Goal: Task Accomplishment & Management: Use online tool/utility

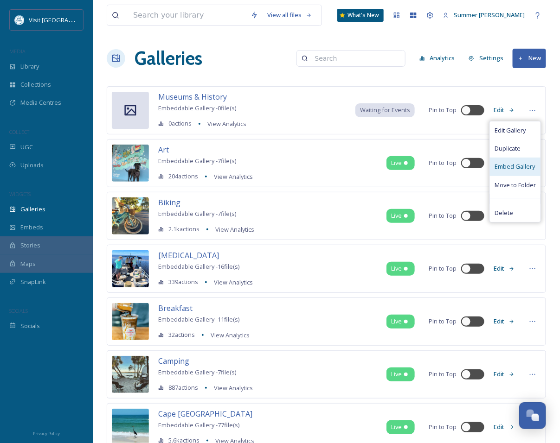
click at [514, 167] on span "Embed Gallery" at bounding box center [514, 166] width 40 height 9
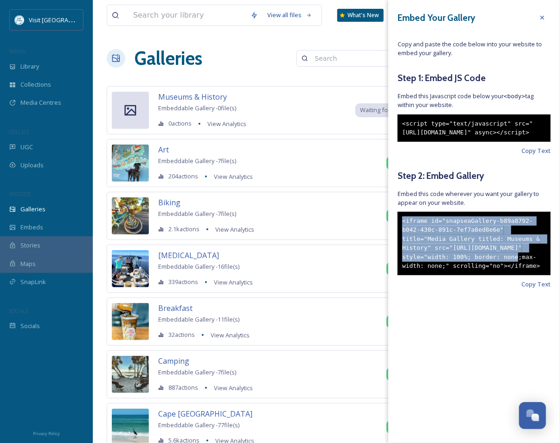
drag, startPoint x: 401, startPoint y: 238, endPoint x: 468, endPoint y: 285, distance: 82.1
click at [468, 276] on div "<iframe id="snapseaGallery-b89a8792-b042-430c-891c-7ef7a8ed8e6e" title="Media G…" at bounding box center [474, 244] width 153 height 64
drag, startPoint x: 401, startPoint y: 123, endPoint x: 479, endPoint y: 159, distance: 85.7
click at [479, 142] on div "<script type="text/javascript" src="[URL][DOMAIN_NAME]" async></script>" at bounding box center [474, 128] width 153 height 27
copy div "<script type="text/javascript" src="[URL][DOMAIN_NAME]" async></script>"
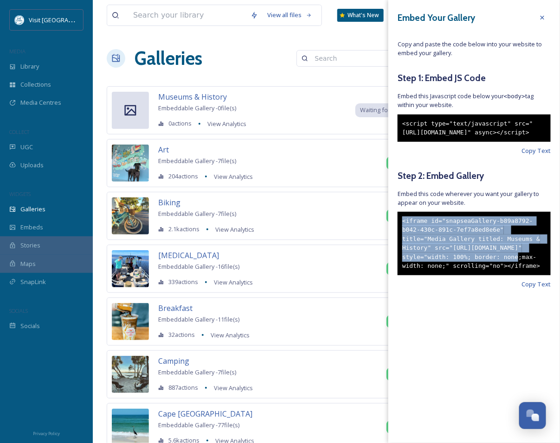
drag, startPoint x: 402, startPoint y: 239, endPoint x: 470, endPoint y: 315, distance: 102.1
click at [470, 276] on div "<iframe id="snapseaGallery-b89a8792-b042-430c-891c-7ef7a8ed8e6e" title="Media G…" at bounding box center [474, 244] width 153 height 64
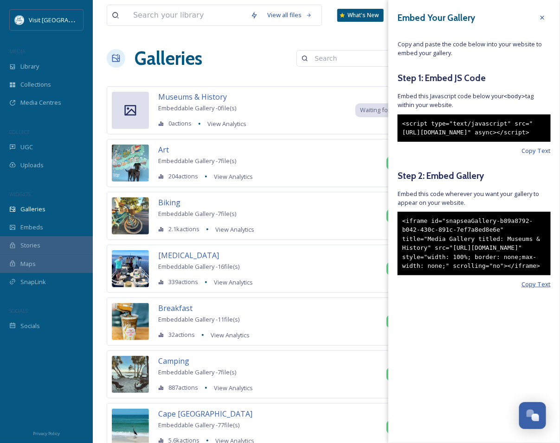
click at [542, 289] on span "Copy Text" at bounding box center [535, 284] width 29 height 9
click at [539, 289] on span "Copy Text" at bounding box center [535, 284] width 29 height 9
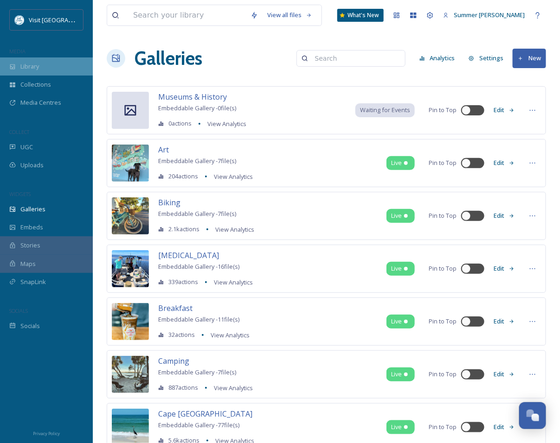
click at [41, 72] on div "Library" at bounding box center [46, 67] width 93 height 18
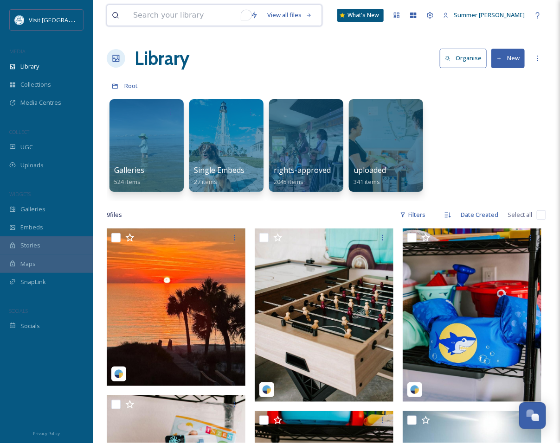
click at [158, 12] on input "To enrich screen reader interactions, please activate Accessibility in Grammarl…" at bounding box center [186, 15] width 117 height 20
click at [39, 149] on div "UGC" at bounding box center [46, 147] width 93 height 18
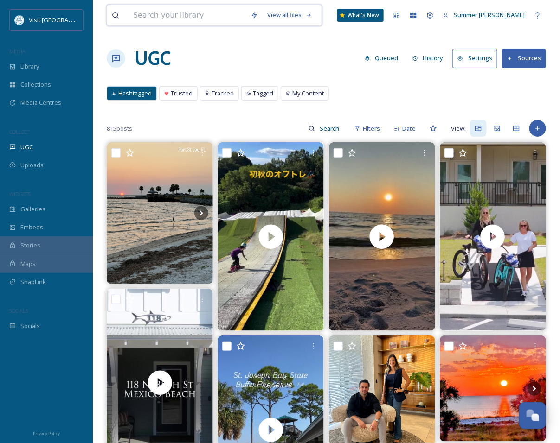
click at [181, 19] on input at bounding box center [186, 15] width 117 height 20
type input "history"
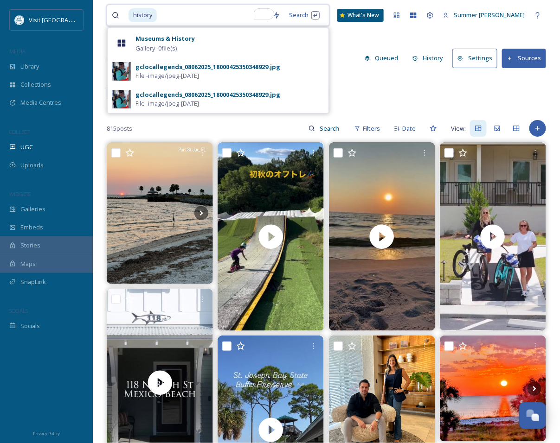
click at [186, 12] on input "To enrich screen reader interactions, please activate Accessibility in Grammarl…" at bounding box center [213, 15] width 110 height 20
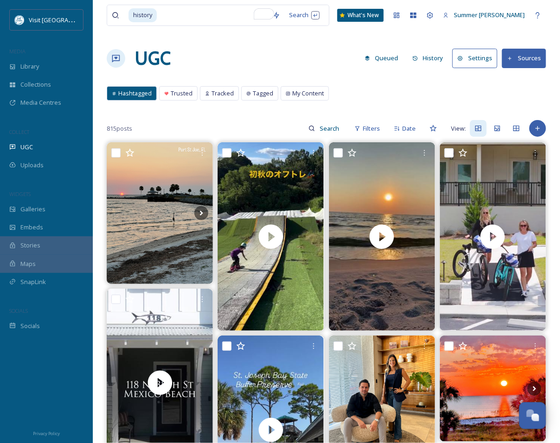
click at [369, 91] on div "Hashtagged Trusted Tracked Tagged My Content Hashtagged Trusted Tracked Tagged …" at bounding box center [326, 95] width 439 height 19
click at [324, 129] on input at bounding box center [330, 128] width 30 height 19
type input "history"
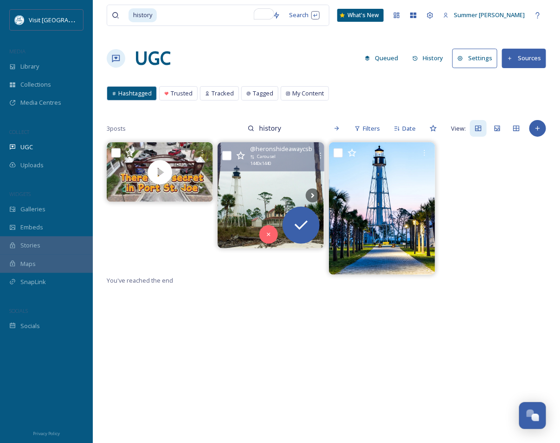
click at [283, 193] on img at bounding box center [271, 195] width 106 height 106
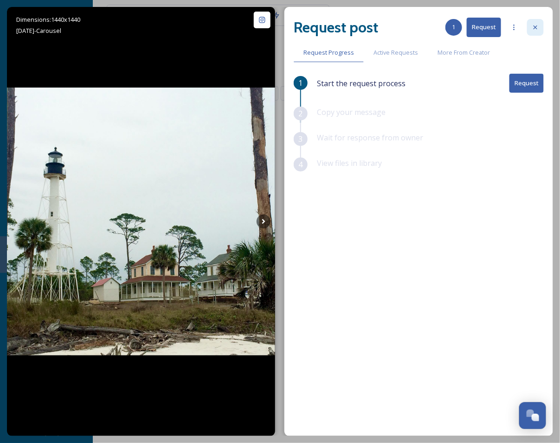
click at [533, 26] on icon at bounding box center [535, 27] width 7 height 7
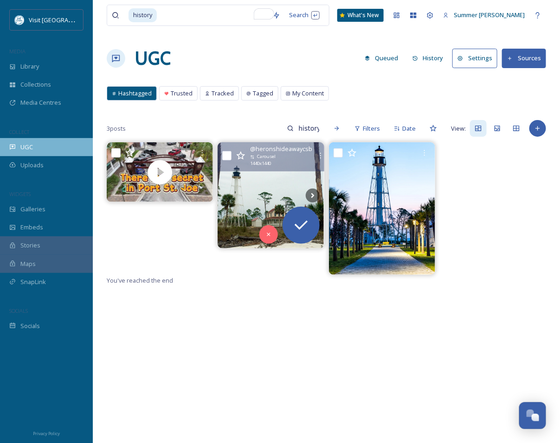
click at [29, 145] on span "UGC" at bounding box center [26, 147] width 13 height 9
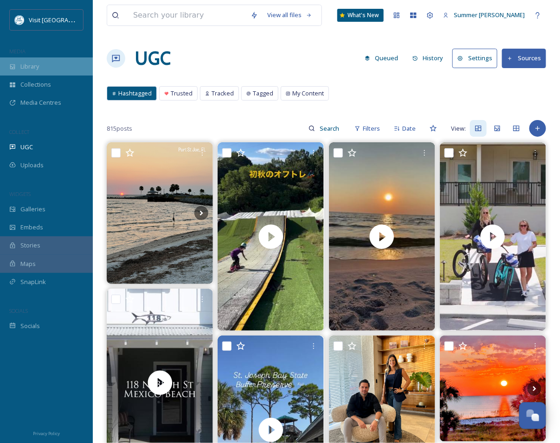
click at [32, 66] on span "Library" at bounding box center [29, 66] width 19 height 9
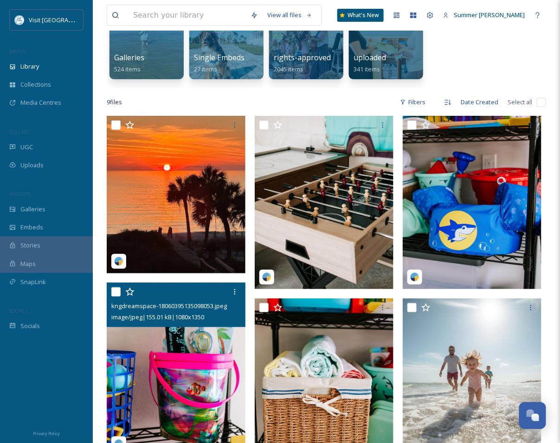
scroll to position [229, 0]
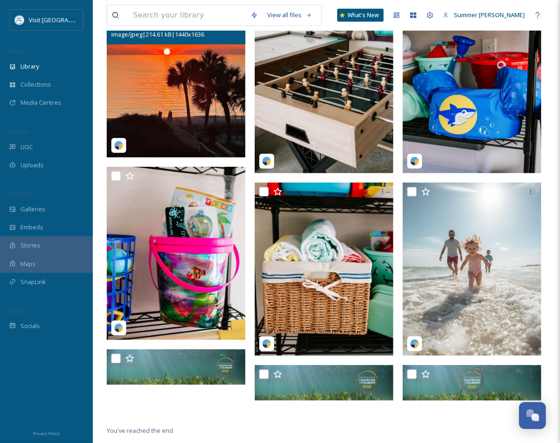
click at [179, 109] on img at bounding box center [176, 79] width 139 height 158
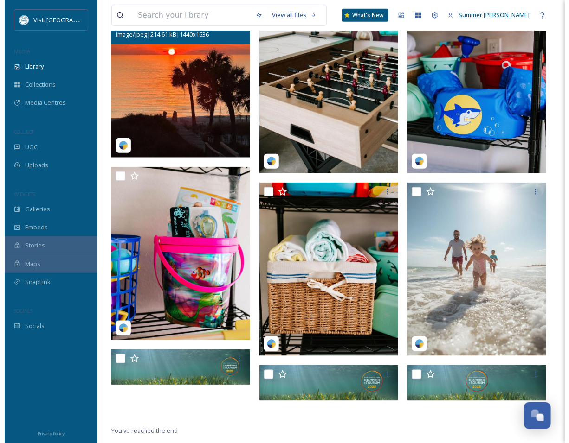
scroll to position [62, 0]
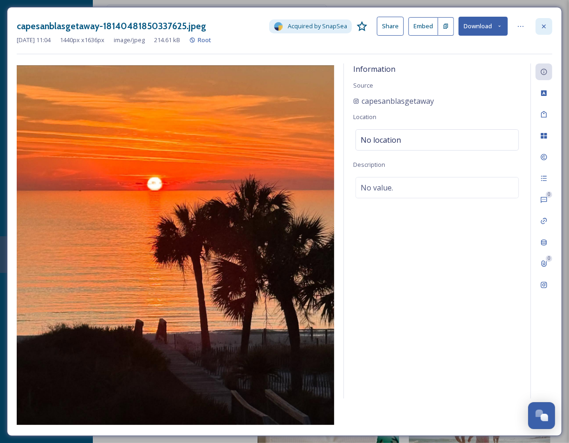
click at [542, 28] on icon at bounding box center [543, 26] width 7 height 7
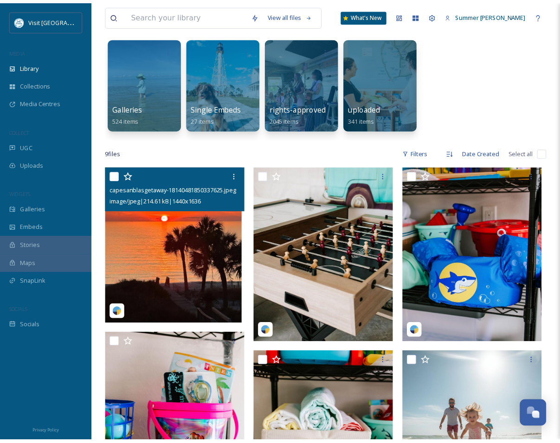
scroll to position [229, 0]
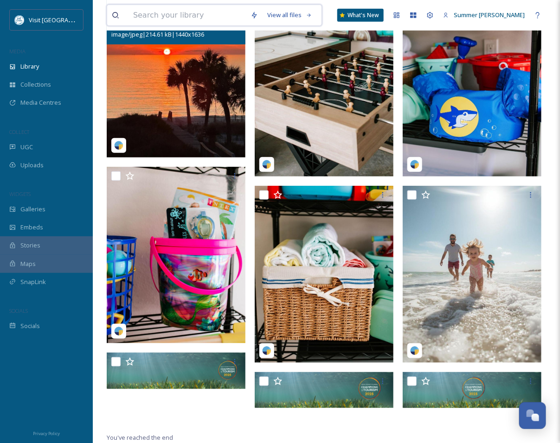
click at [145, 17] on input at bounding box center [186, 15] width 117 height 20
type input "lighthouse"
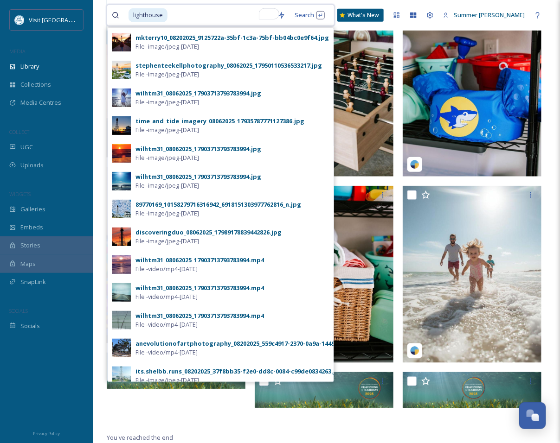
click at [193, 22] on input "To enrich screen reader interactions, please activate Accessibility in Grammarl…" at bounding box center [220, 15] width 105 height 20
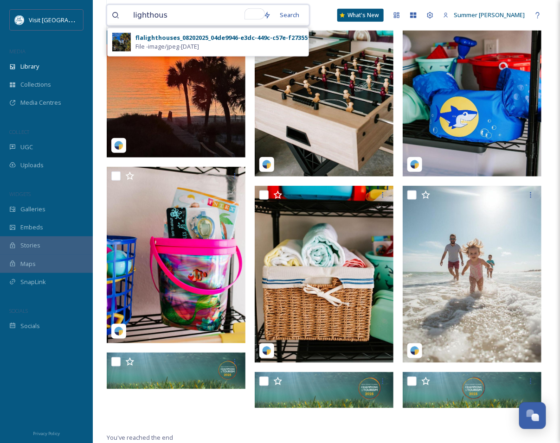
type input "lighthouse"
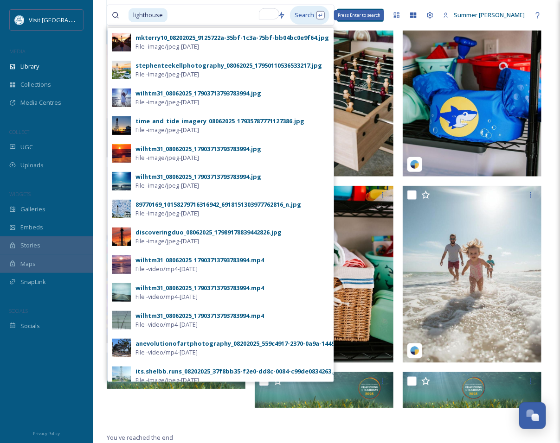
click at [317, 15] on div "Search Press Enter to search" at bounding box center [309, 15] width 39 height 18
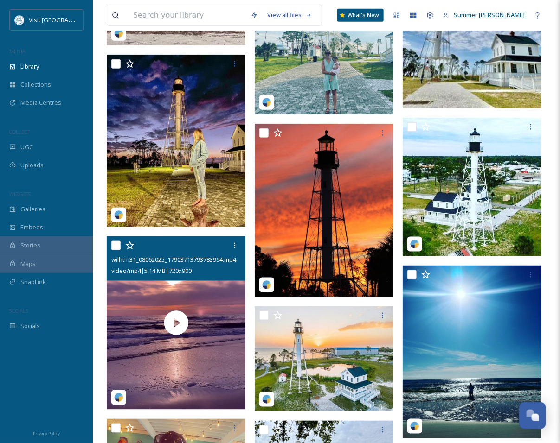
scroll to position [1379, 0]
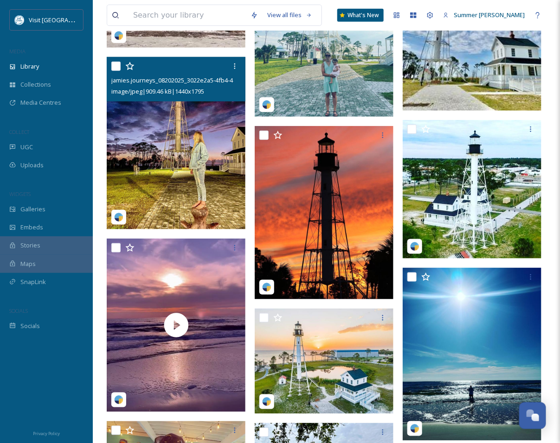
click at [117, 64] on input "checkbox" at bounding box center [115, 66] width 9 height 9
checkbox input "true"
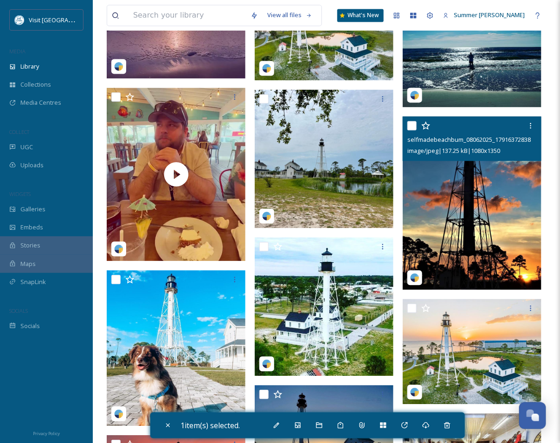
scroll to position [1727, 0]
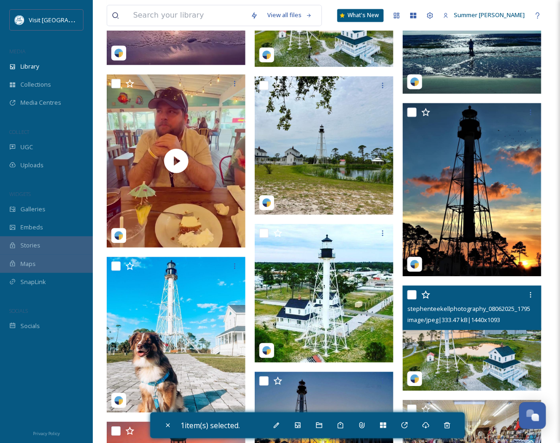
click at [417, 294] on div at bounding box center [473, 295] width 132 height 17
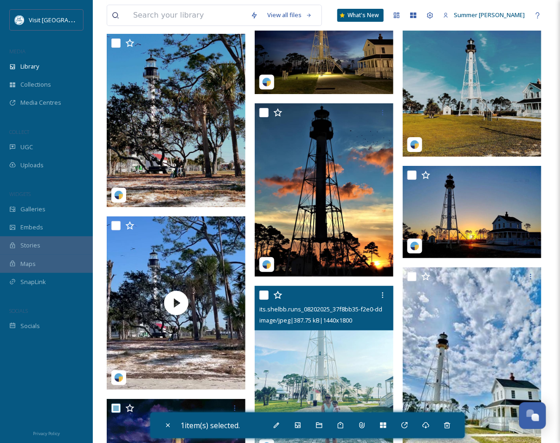
scroll to position [938, 0]
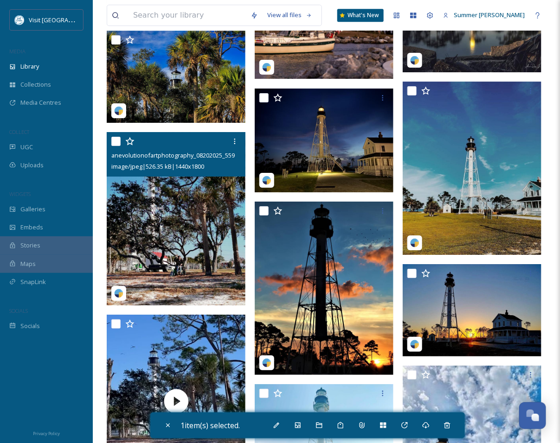
click at [120, 138] on input "checkbox" at bounding box center [115, 141] width 9 height 9
checkbox input "true"
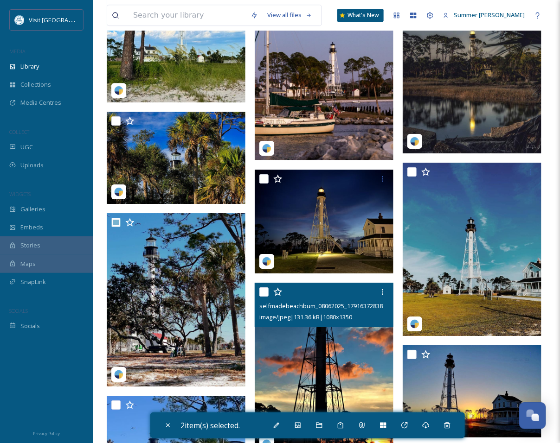
scroll to position [855, 0]
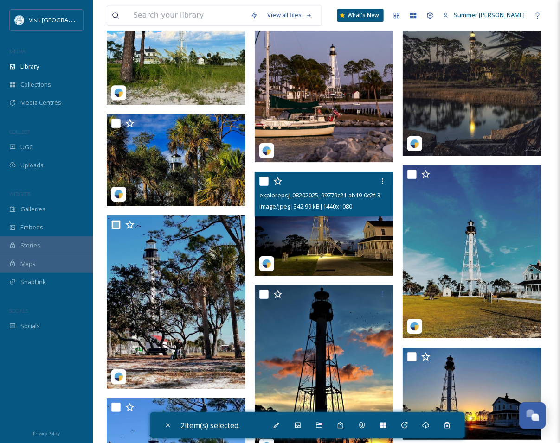
click at [261, 178] on input "checkbox" at bounding box center [263, 181] width 9 height 9
checkbox input "true"
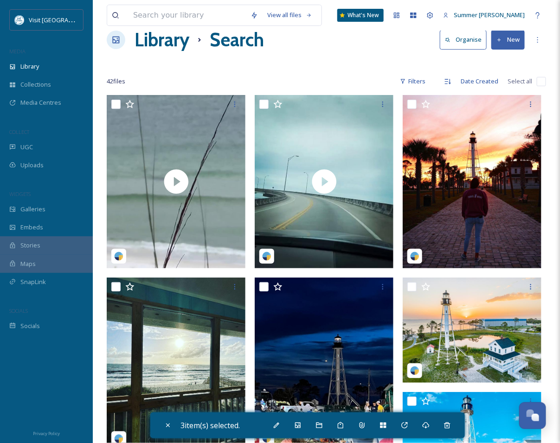
scroll to position [0, 0]
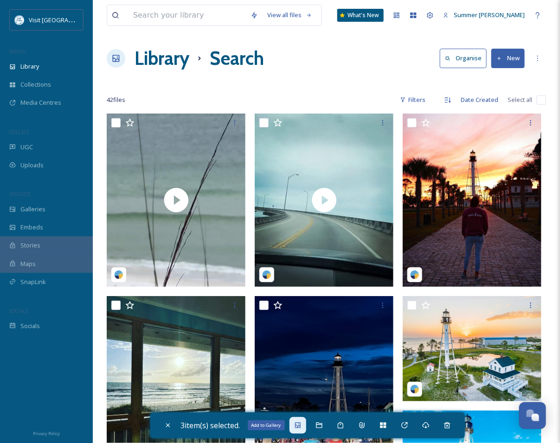
click at [298, 424] on icon at bounding box center [298, 426] width 6 height 6
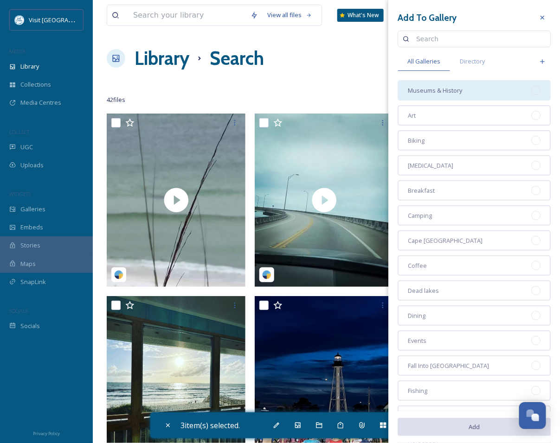
click at [449, 90] on span "Museums & History" at bounding box center [435, 90] width 54 height 9
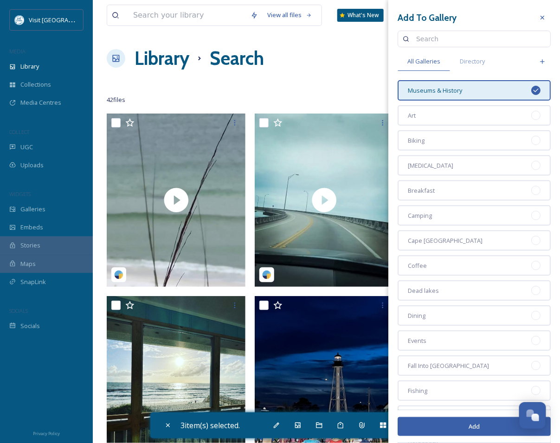
click at [476, 422] on button "Add" at bounding box center [474, 426] width 153 height 19
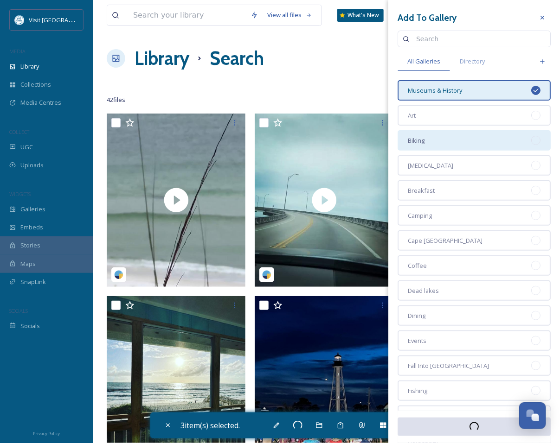
checkbox input "false"
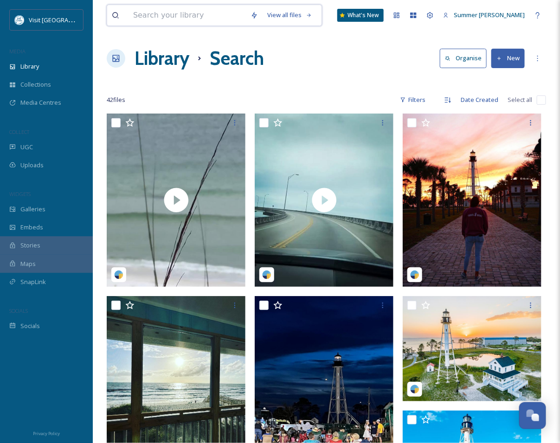
click at [205, 15] on input at bounding box center [186, 15] width 117 height 20
type input "cemetery"
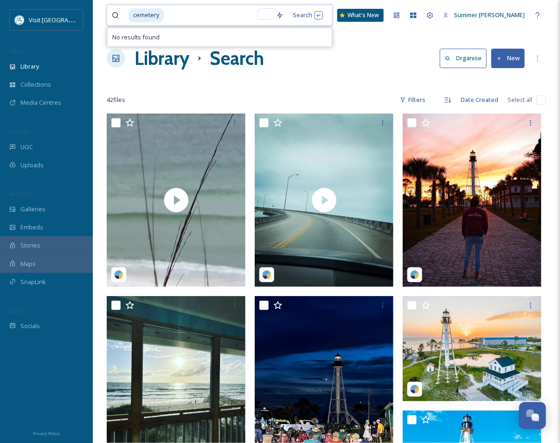
drag, startPoint x: 228, startPoint y: 15, endPoint x: 139, endPoint y: 10, distance: 89.2
click at [139, 10] on div "cemetery" at bounding box center [199, 15] width 143 height 20
click at [173, 16] on input "To enrich screen reader interactions, please activate Accessibility in Grammarl…" at bounding box center [218, 15] width 107 height 20
type input "c"
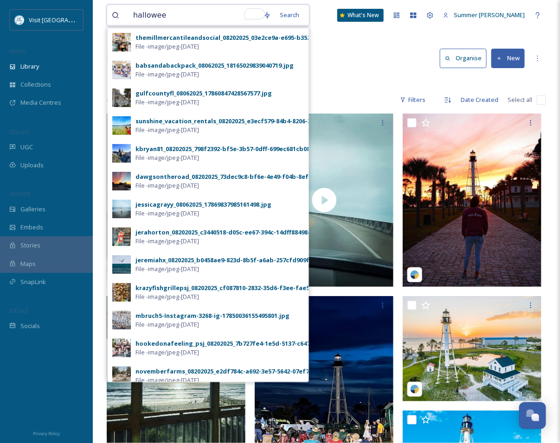
type input "[DATE]"
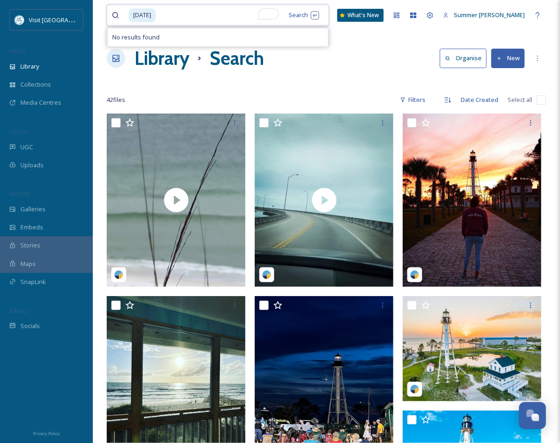
drag, startPoint x: 183, startPoint y: 13, endPoint x: 188, endPoint y: 22, distance: 10.0
click at [114, 16] on div "[DATE]" at bounding box center [190, 15] width 156 height 20
click at [190, 21] on input "To enrich screen reader interactions, please activate Accessibility in Grammarl…" at bounding box center [212, 15] width 111 height 20
type input "h"
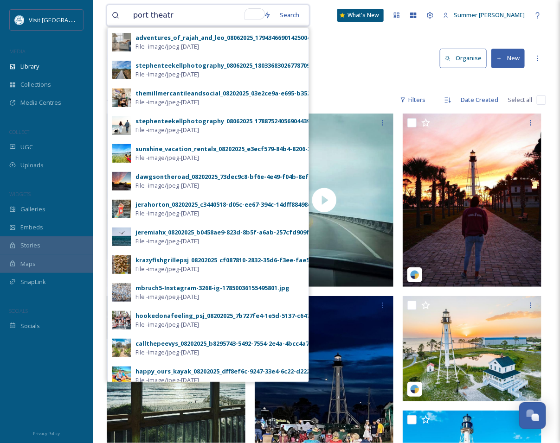
type input "[GEOGRAPHIC_DATA]"
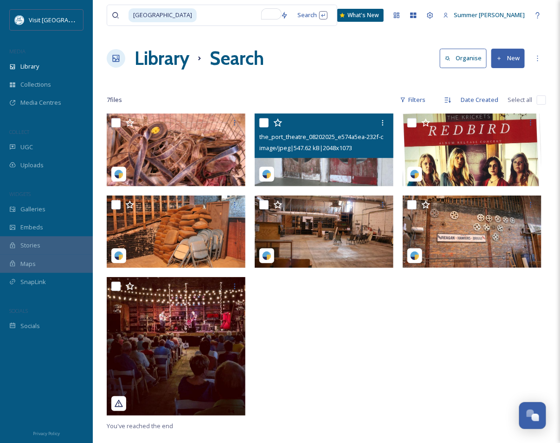
click at [267, 124] on input "checkbox" at bounding box center [263, 122] width 9 height 9
checkbox input "true"
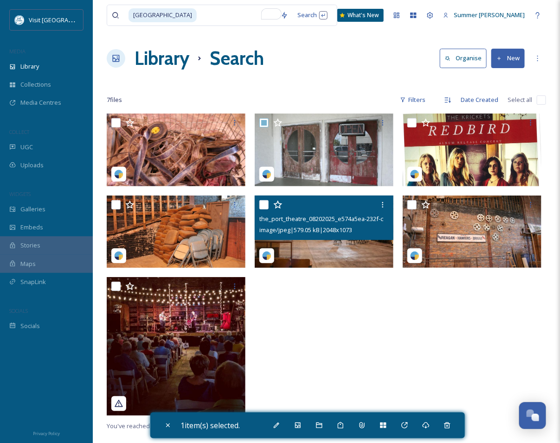
click at [265, 206] on input "checkbox" at bounding box center [263, 204] width 9 height 9
checkbox input "true"
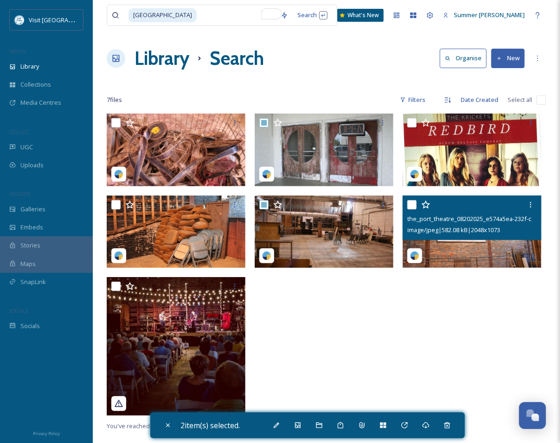
click at [413, 204] on input "checkbox" at bounding box center [411, 204] width 9 height 9
checkbox input "true"
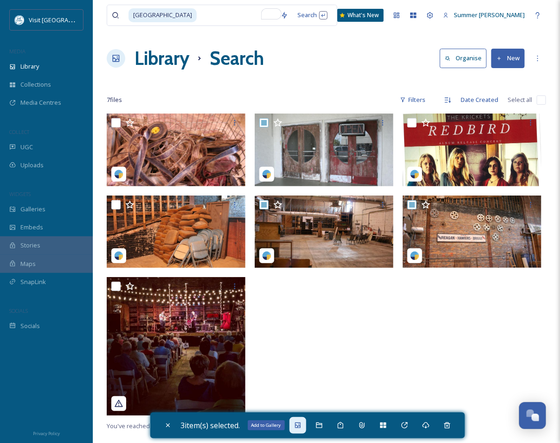
click at [297, 428] on icon at bounding box center [297, 425] width 7 height 7
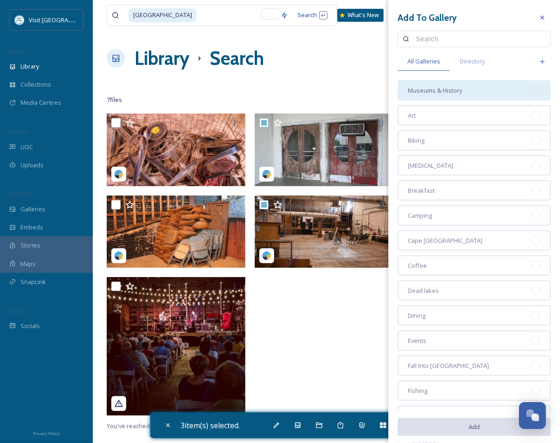
click at [431, 94] on span "Museums & History" at bounding box center [435, 90] width 54 height 9
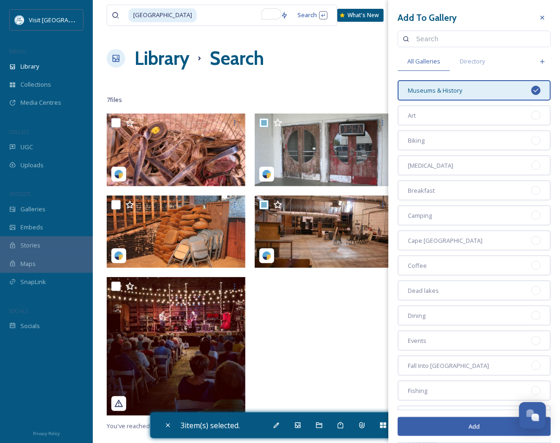
click at [458, 426] on button "Add" at bounding box center [474, 426] width 153 height 19
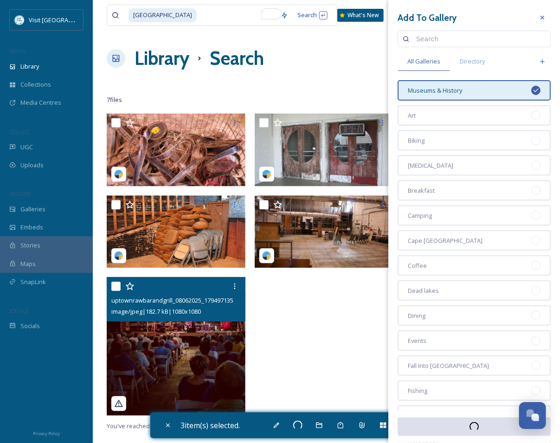
checkbox input "false"
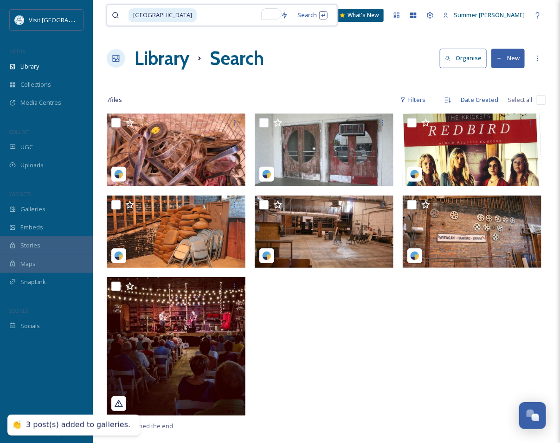
drag, startPoint x: 174, startPoint y: 13, endPoint x: 143, endPoint y: 20, distance: 31.8
click at [143, 20] on div "[GEOGRAPHIC_DATA]" at bounding box center [202, 15] width 148 height 20
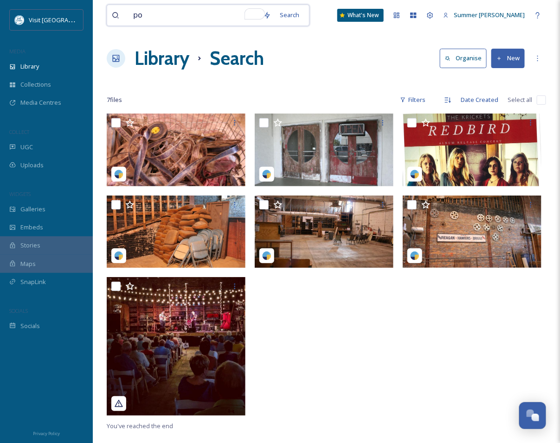
type input "p"
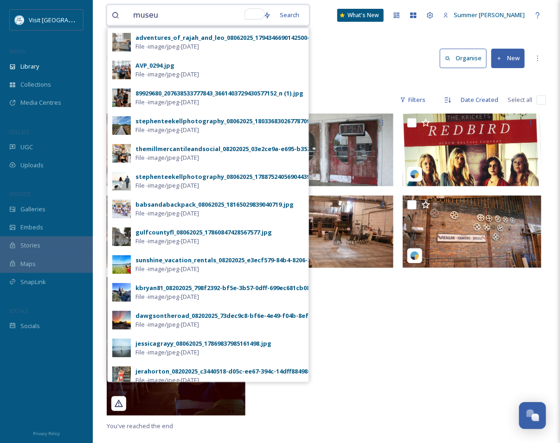
type input "museum"
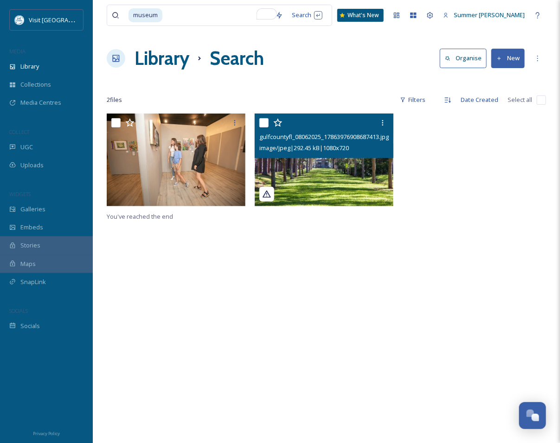
click at [269, 193] on icon at bounding box center [266, 194] width 9 height 9
click at [268, 191] on icon at bounding box center [266, 194] width 9 height 9
click at [351, 184] on img at bounding box center [324, 160] width 139 height 92
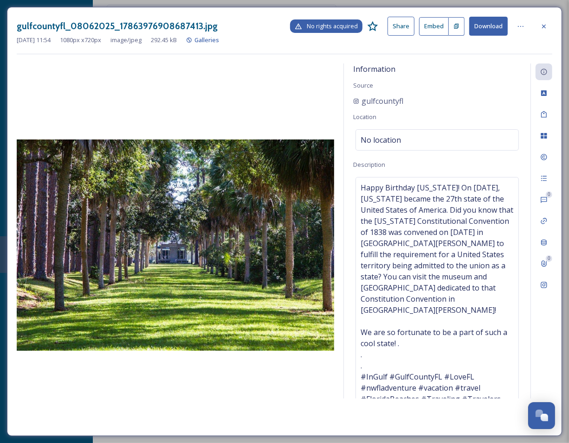
click at [334, 29] on span "No rights acquired" at bounding box center [332, 26] width 51 height 9
click at [543, 27] on icon at bounding box center [543, 26] width 7 height 7
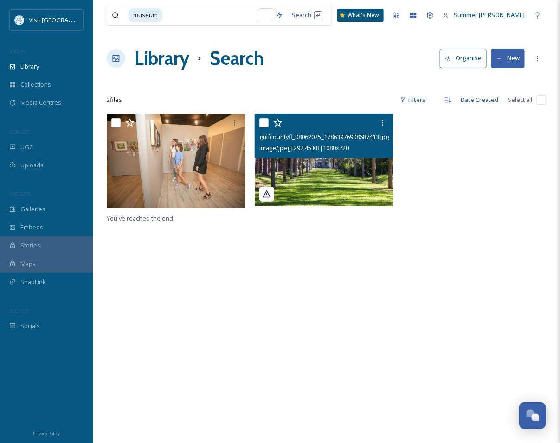
click at [260, 122] on input "checkbox" at bounding box center [263, 122] width 9 height 9
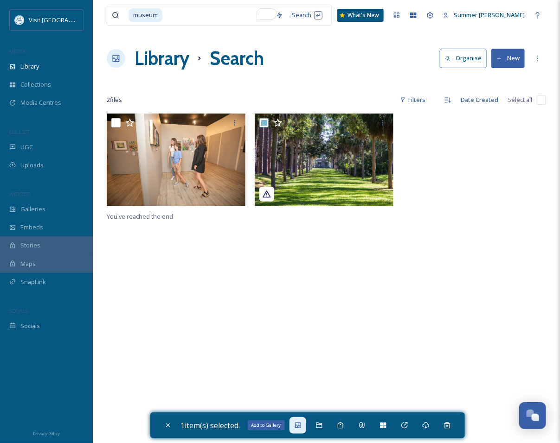
click at [302, 427] on icon at bounding box center [297, 425] width 7 height 7
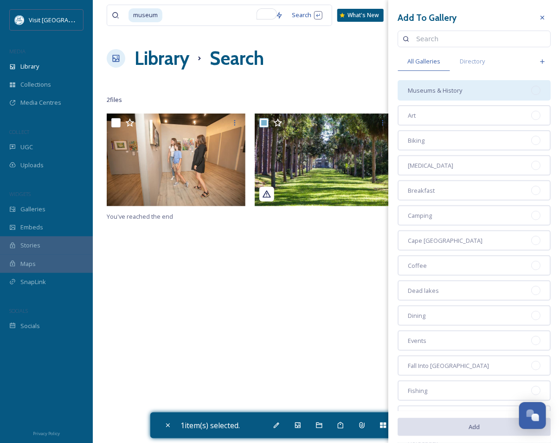
click at [442, 96] on div "Museums & History" at bounding box center [474, 90] width 153 height 20
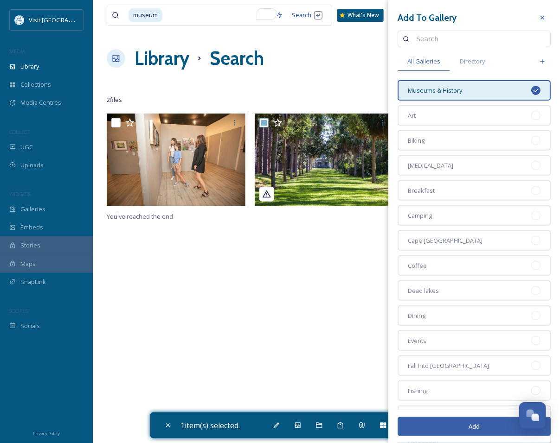
click at [471, 425] on button "Add" at bounding box center [474, 426] width 153 height 19
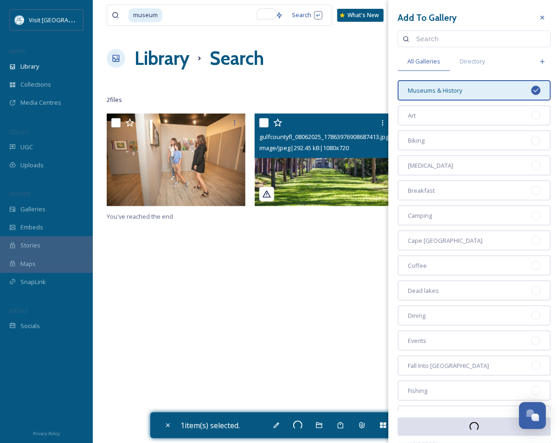
checkbox input "false"
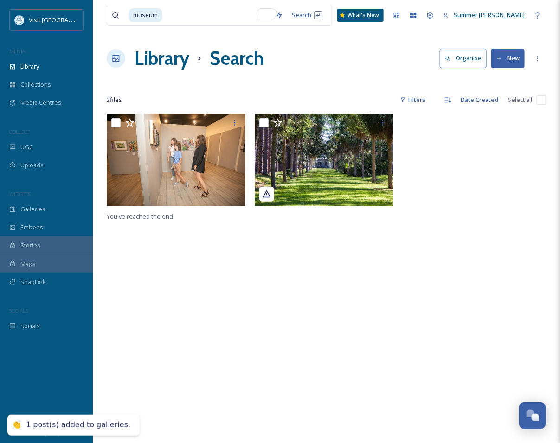
click at [298, 279] on div "You've reached the end" at bounding box center [326, 335] width 439 height 443
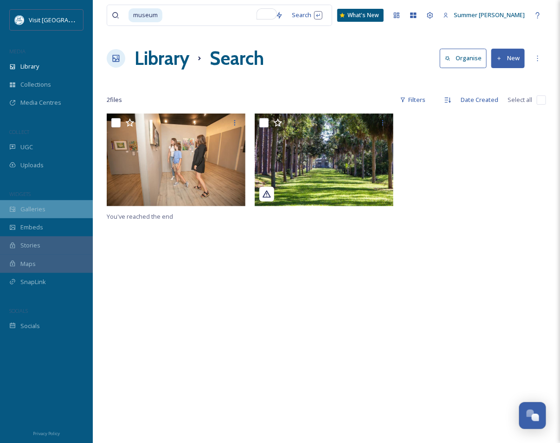
click at [43, 210] on span "Galleries" at bounding box center [32, 209] width 25 height 9
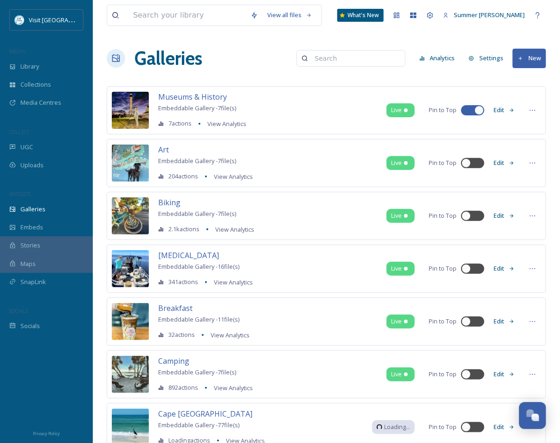
click at [268, 97] on div "Museums & History Embeddable Gallery - 7 file(s) 7 actions View Analytics Live …" at bounding box center [326, 110] width 439 height 48
click at [213, 89] on div "Museums & History Embeddable Gallery - 7 file(s) 7 actions View Analytics Live …" at bounding box center [326, 110] width 439 height 48
click at [208, 95] on span "Museums & History" at bounding box center [192, 97] width 69 height 10
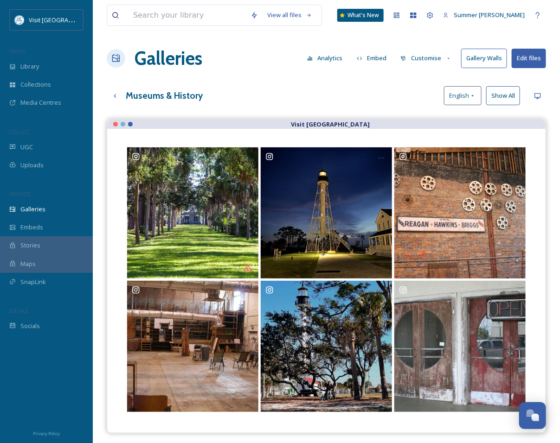
click at [496, 57] on button "Gallery Walls" at bounding box center [484, 58] width 46 height 19
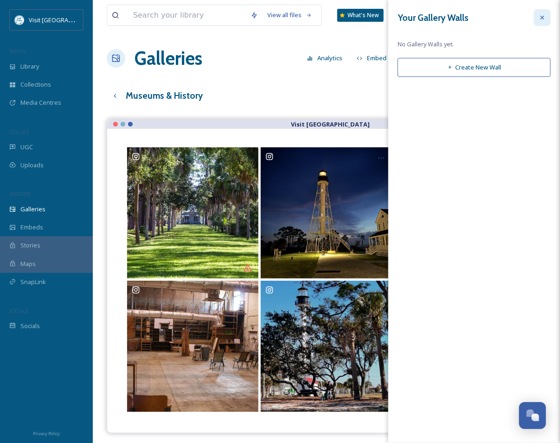
click at [545, 14] on icon at bounding box center [542, 17] width 7 height 7
